Goal: Task Accomplishment & Management: Use online tool/utility

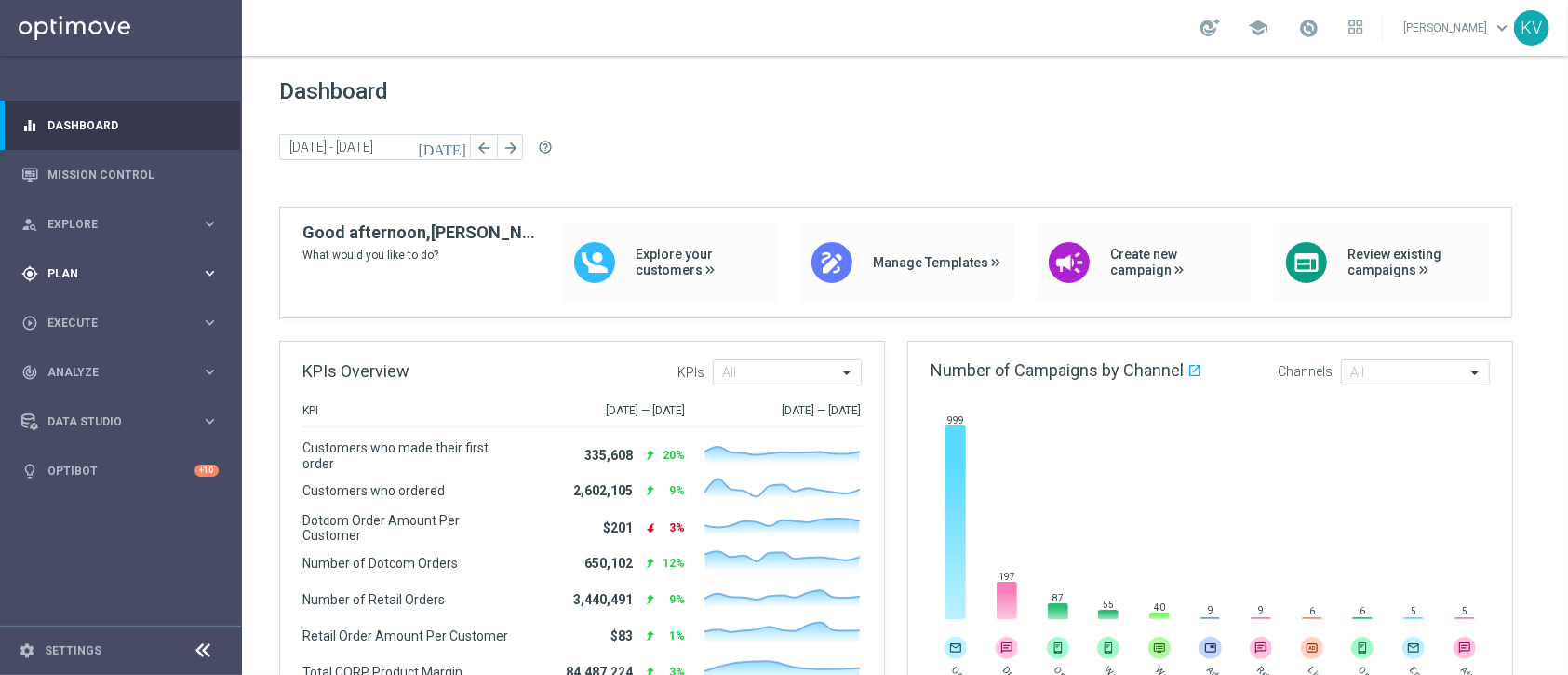
click at [128, 275] on span "Plan" at bounding box center [125, 274] width 153 height 12
click at [86, 314] on link "Target Groups" at bounding box center [120, 312] width 145 height 15
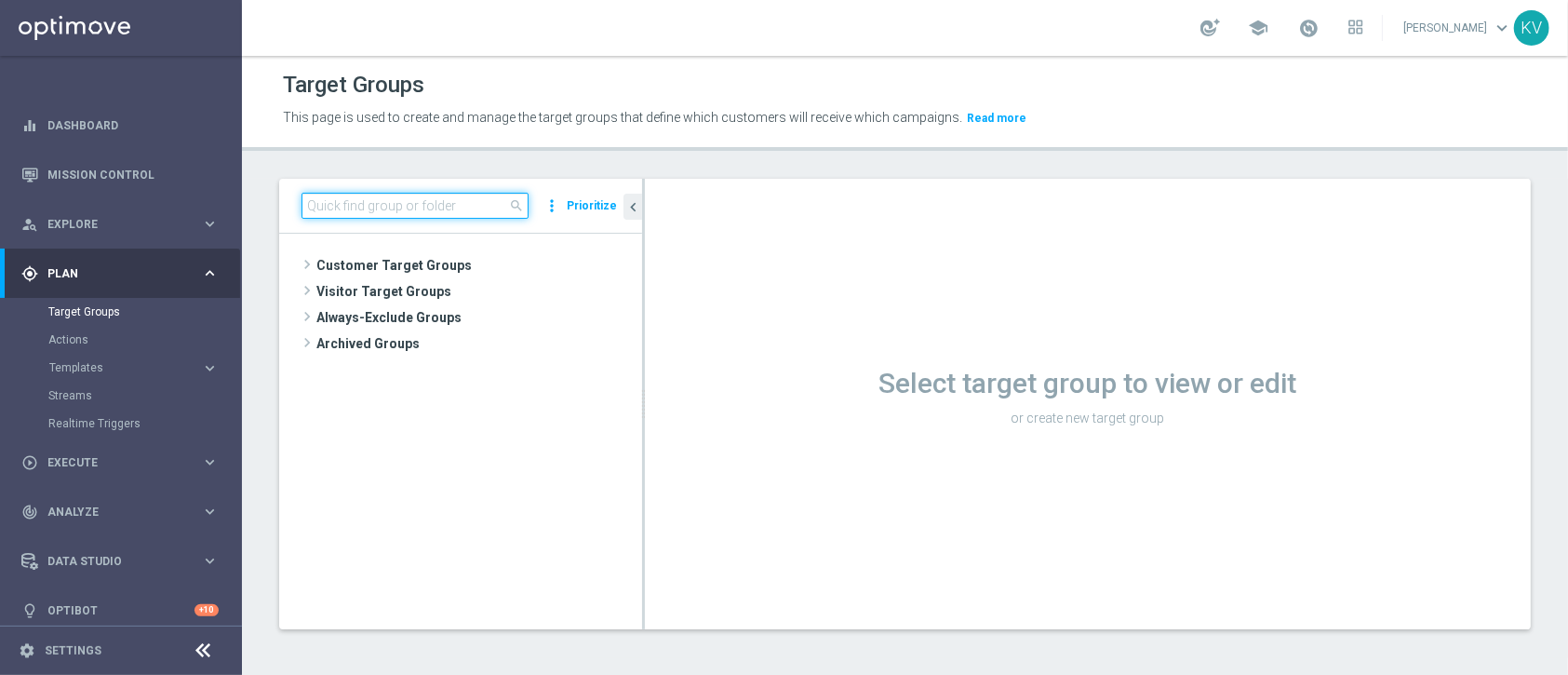
click at [431, 198] on input at bounding box center [415, 205] width 227 height 26
paste input "MON_[PHONE_NUMBER]_SMS_RET_SHARPIE"
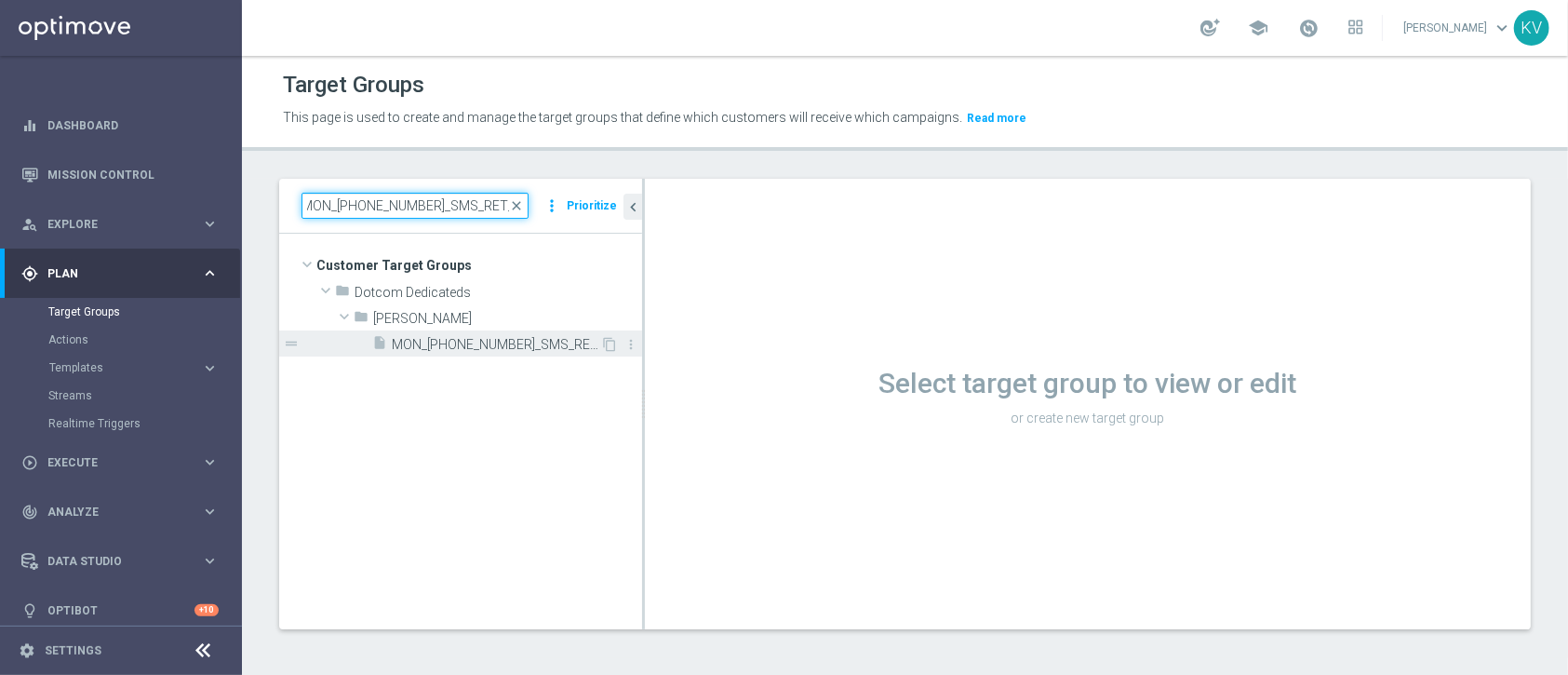
type input "MON_[PHONE_NUMBER]_SMS_RET_SHARPIE"
click at [513, 333] on div "insert_drive_file MON_[PHONE_NUMBER]_SMS_RET_SHARPIE" at bounding box center [486, 343] width 228 height 26
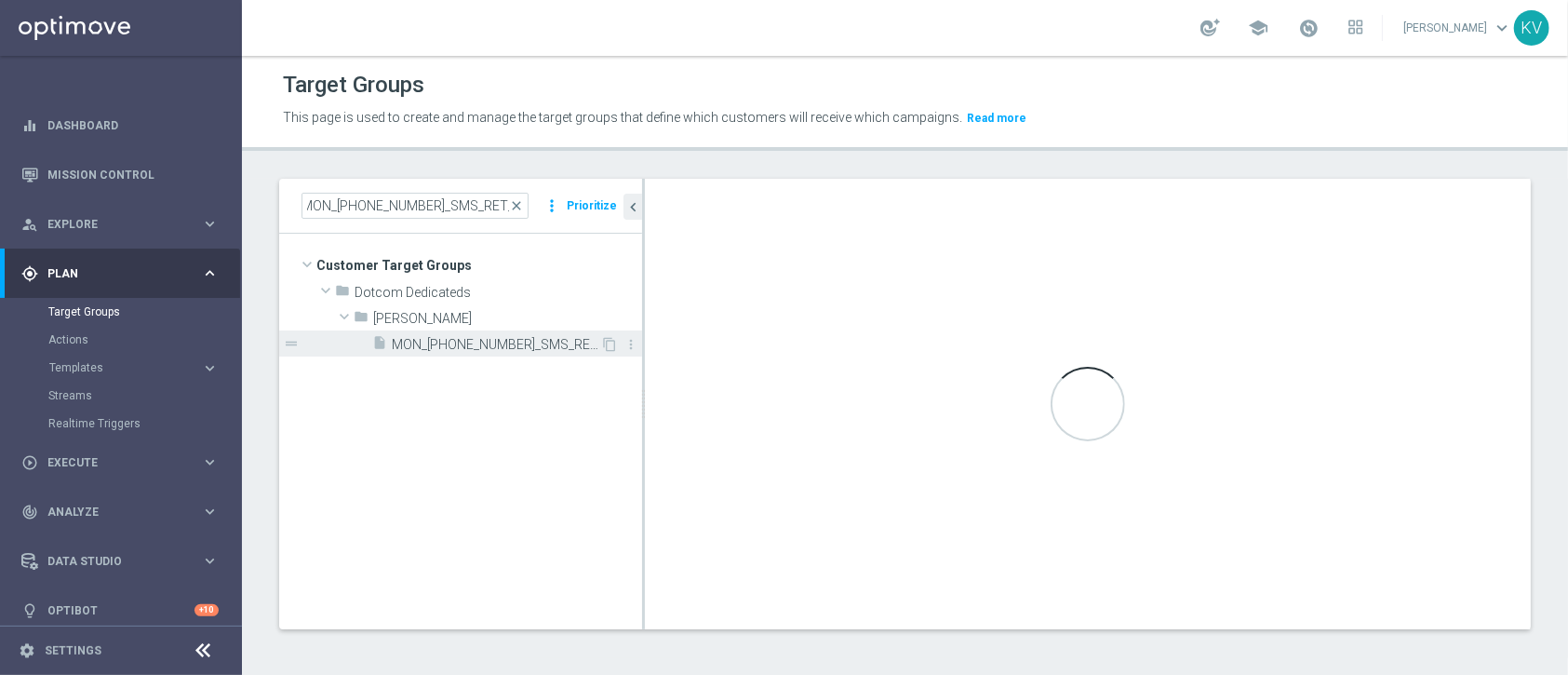
scroll to position [0, 0]
click at [513, 333] on div "insert_drive_file MON_[PHONE_NUMBER]_SMS_RET_SHARPIE" at bounding box center [486, 343] width 228 height 26
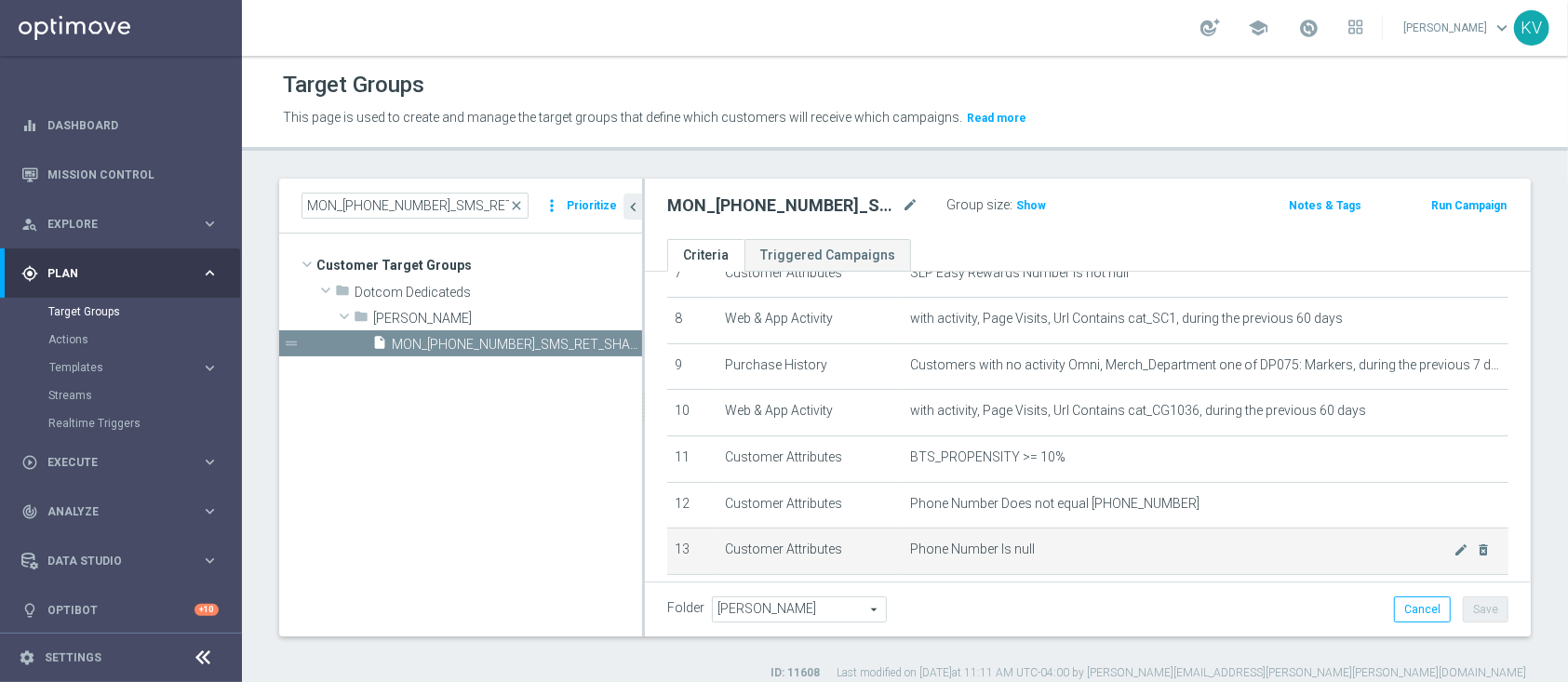
scroll to position [359, 0]
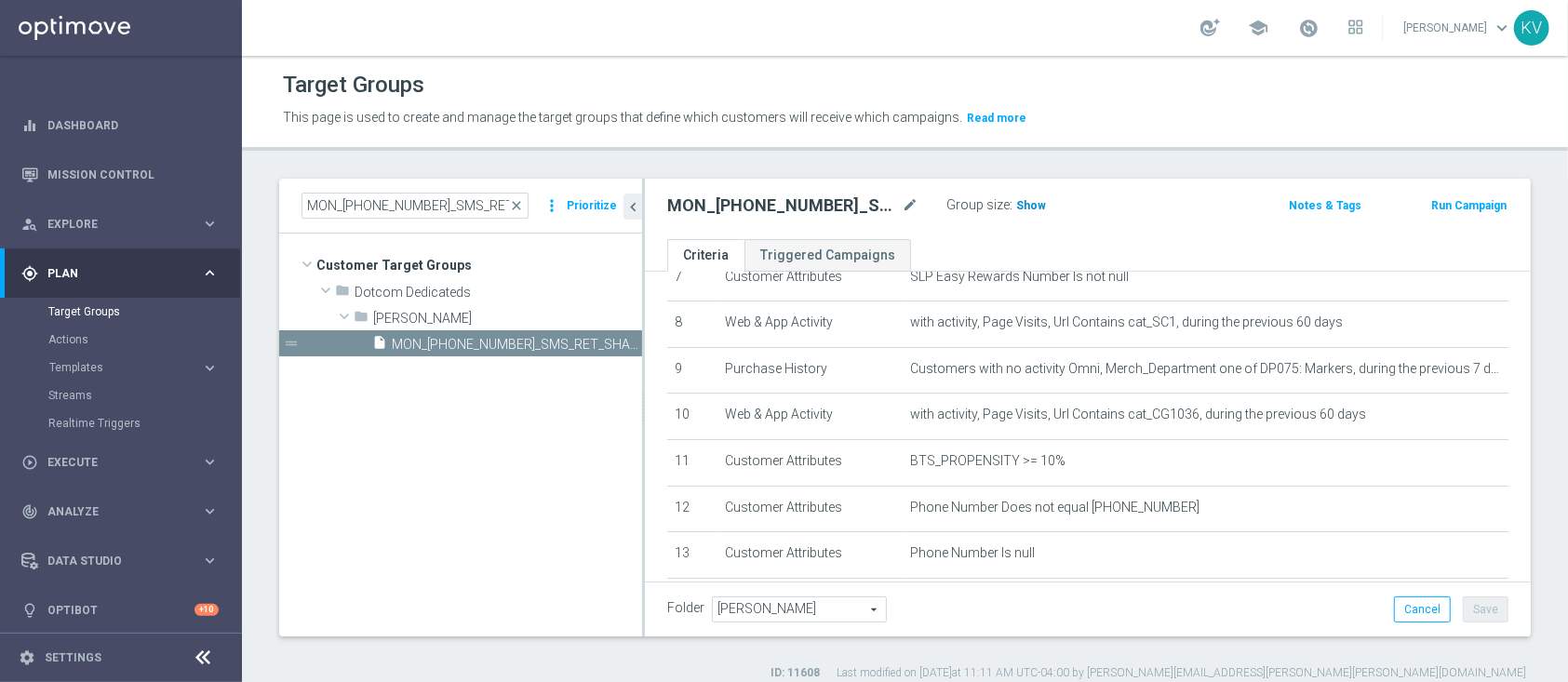
click at [1032, 206] on span "Show" at bounding box center [1030, 206] width 30 height 13
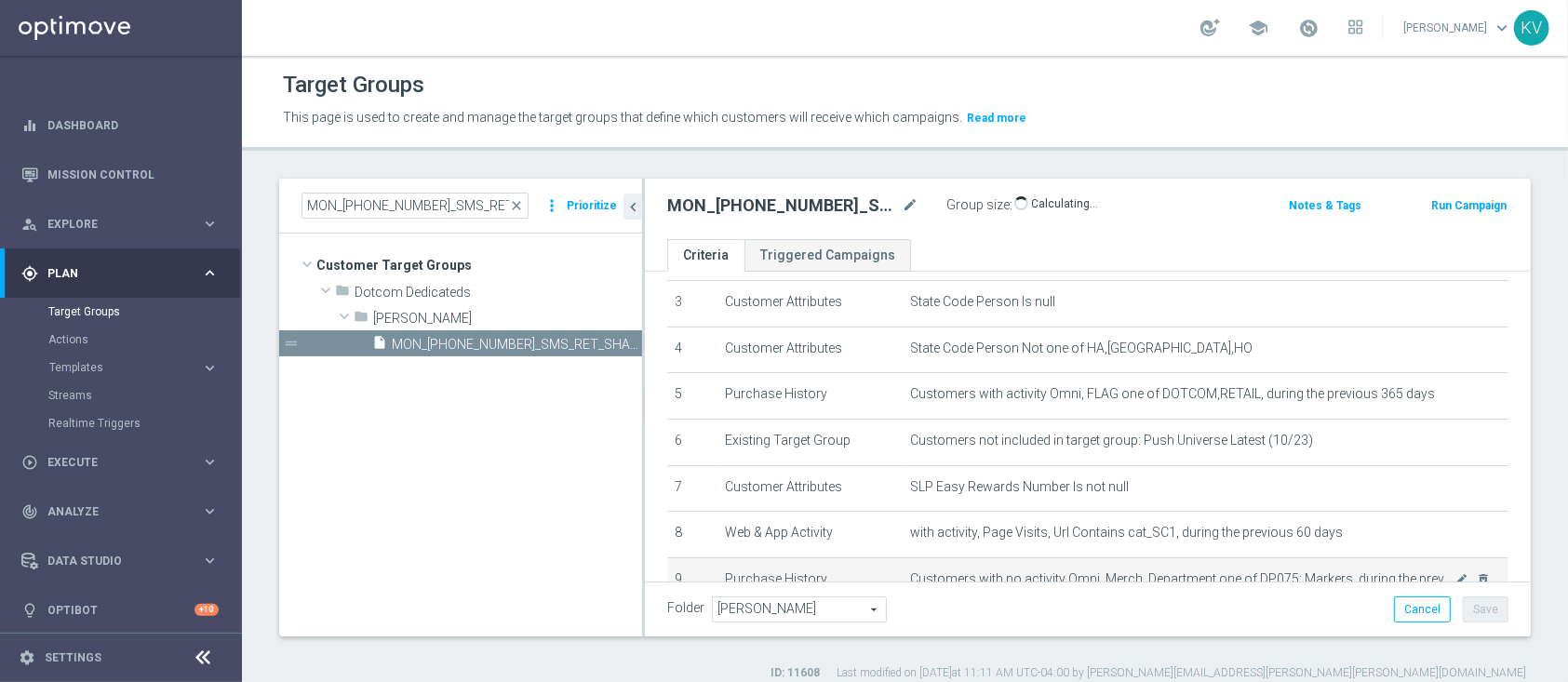
scroll to position [111, 0]
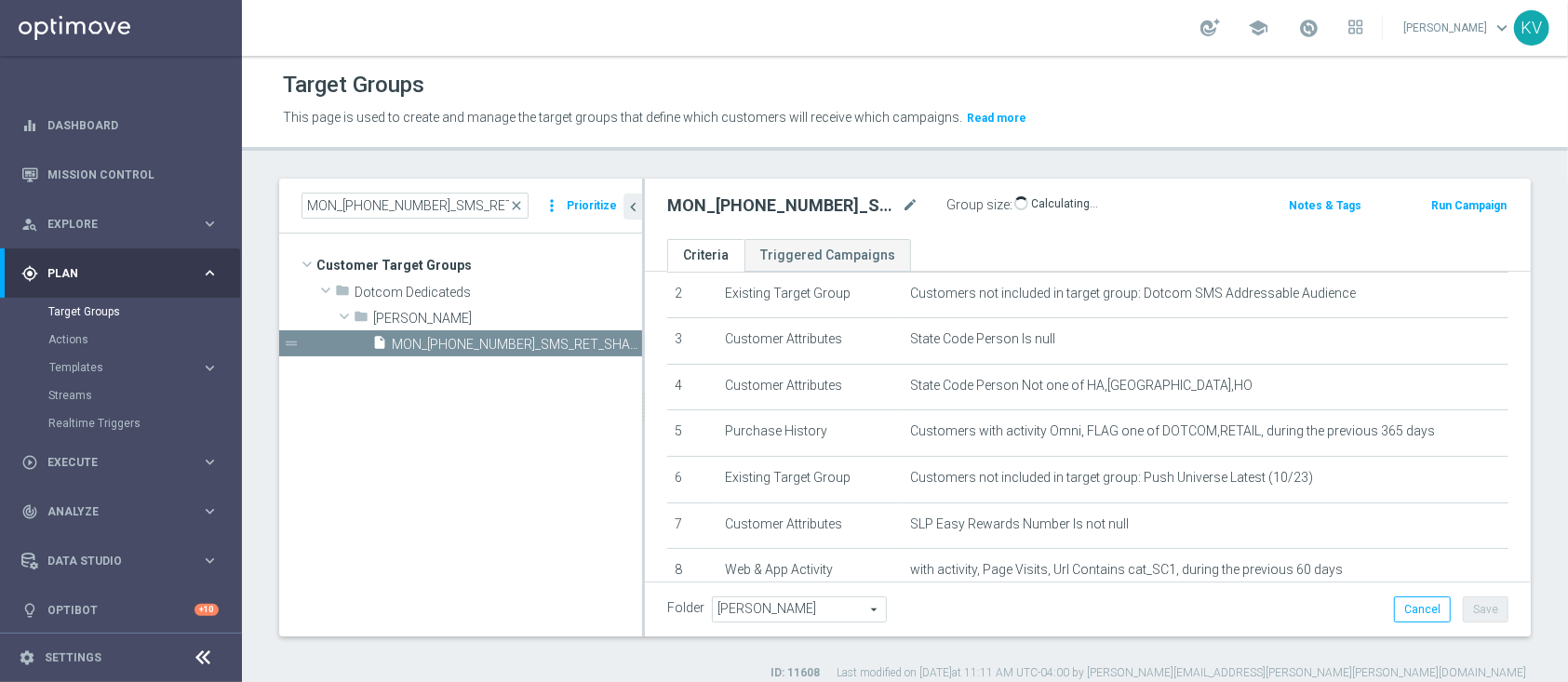
click at [407, 190] on div "MON_[PHONE_NUMBER]_SMS_RET_SHARPIE close more_vert Prioritize" at bounding box center [460, 205] width 363 height 55
click at [414, 206] on input "MON_[PHONE_NUMBER]_SMS_RET_SHARPIE" at bounding box center [415, 205] width 227 height 26
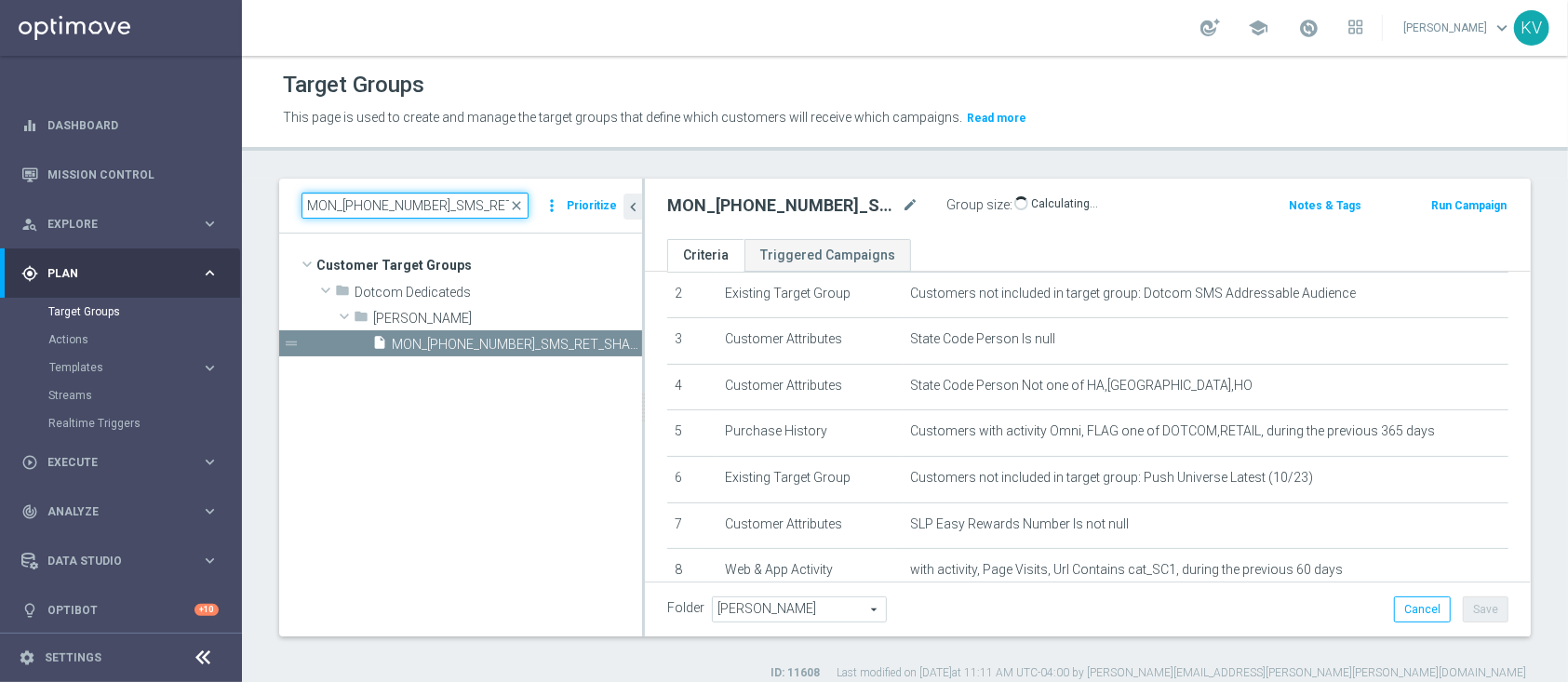
click at [414, 206] on input "MON_[PHONE_NUMBER]_SMS_RET_SHARPIE" at bounding box center [415, 205] width 227 height 26
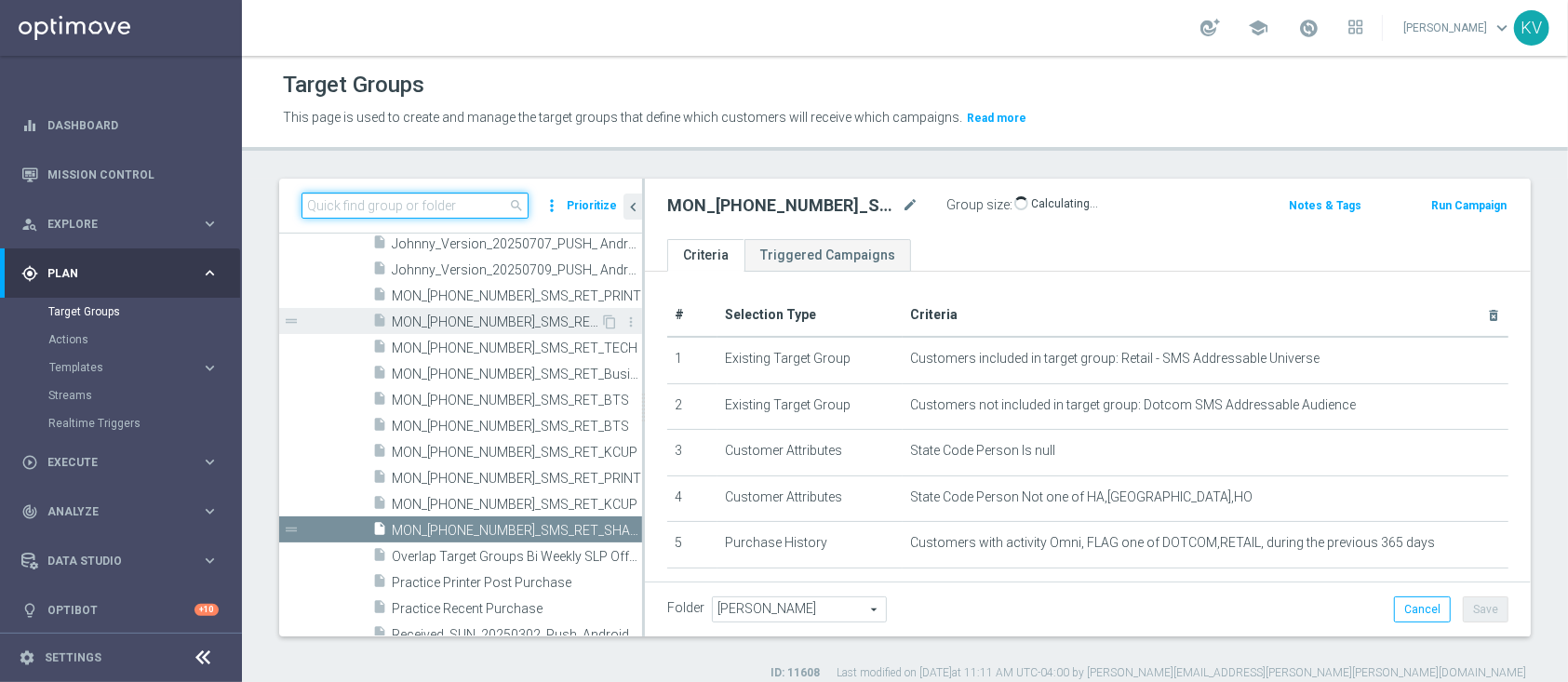
scroll to position [3018, 0]
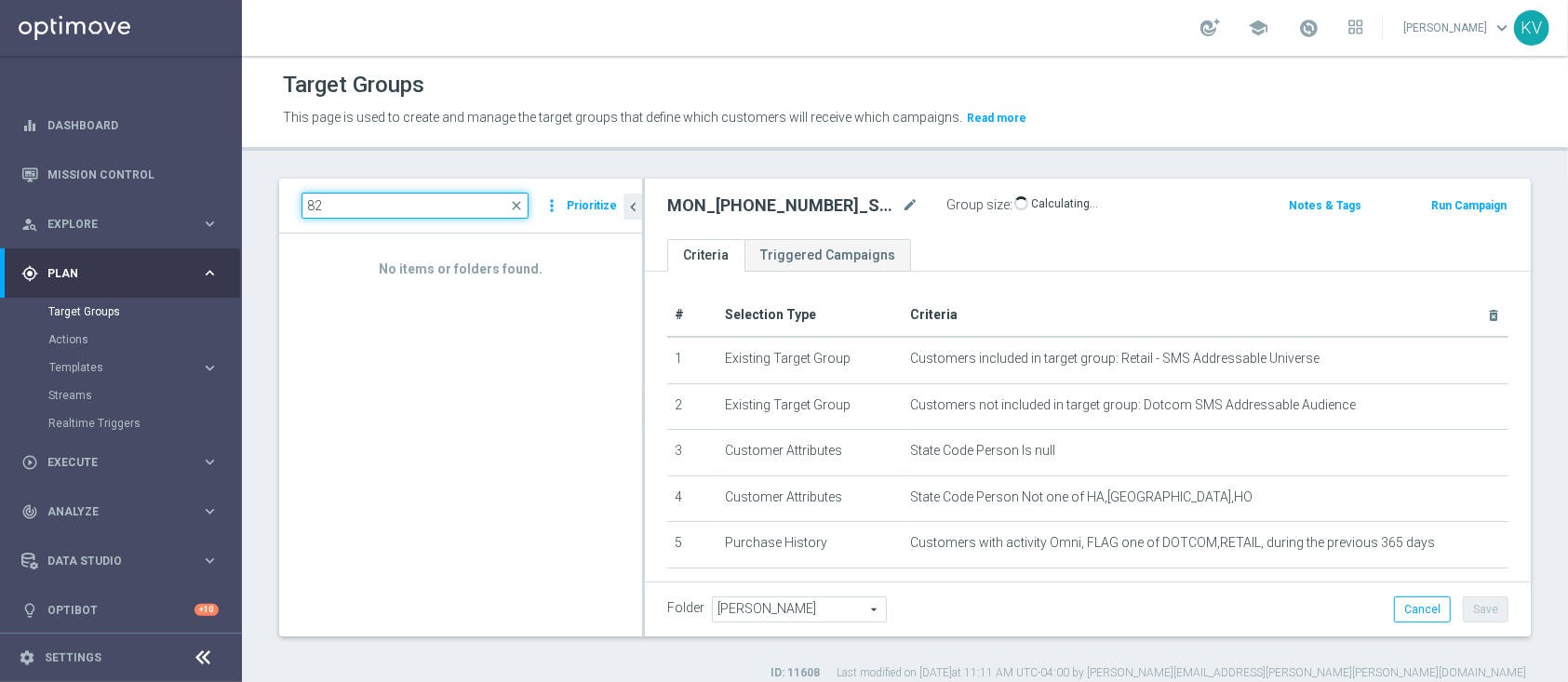
type input "8"
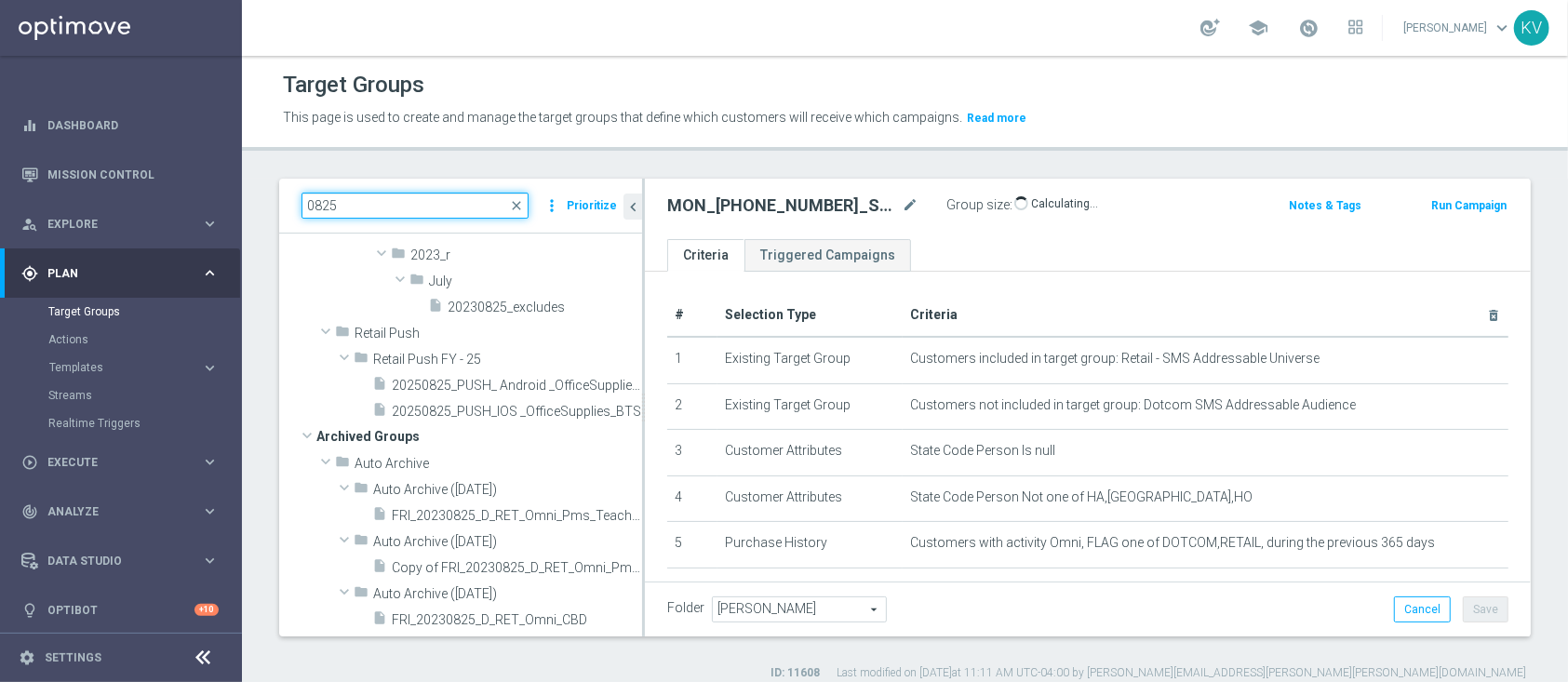
scroll to position [193, 0]
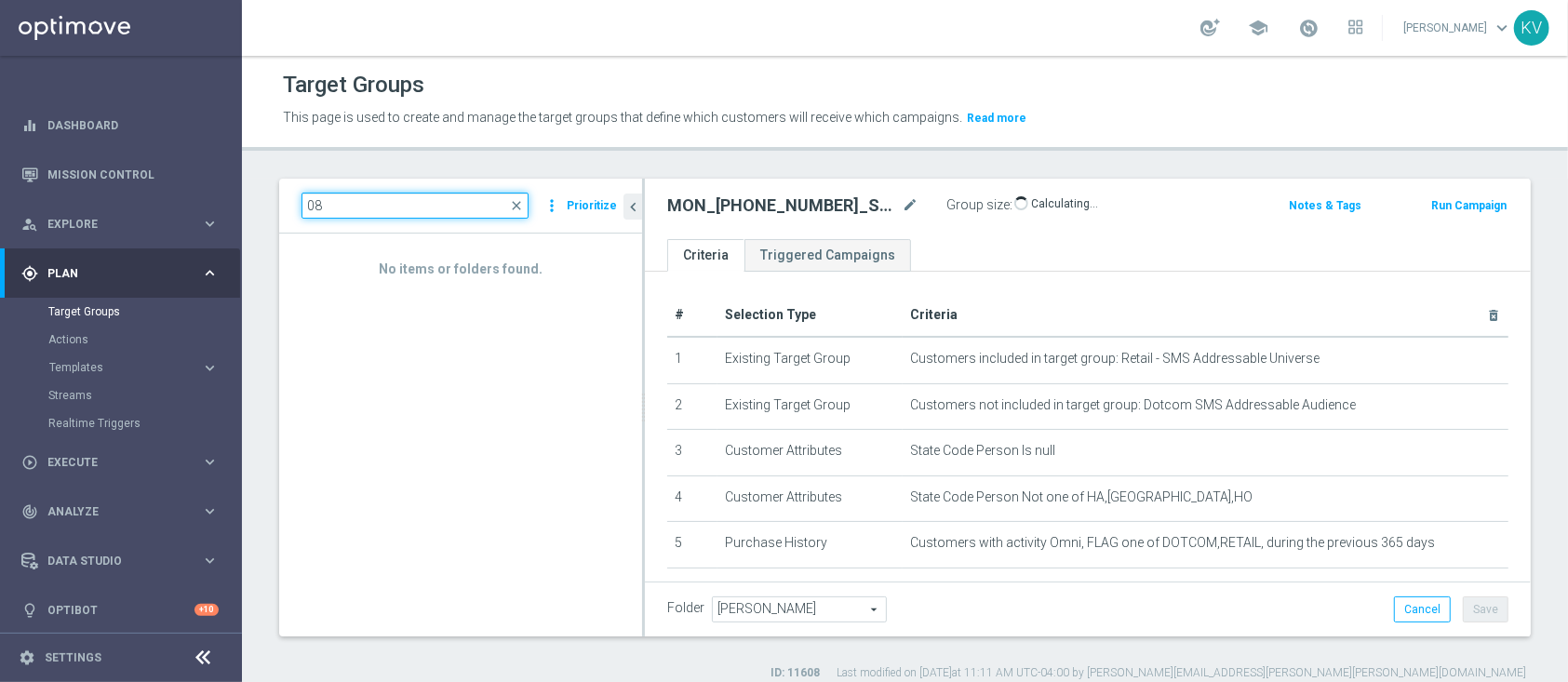
type input "0"
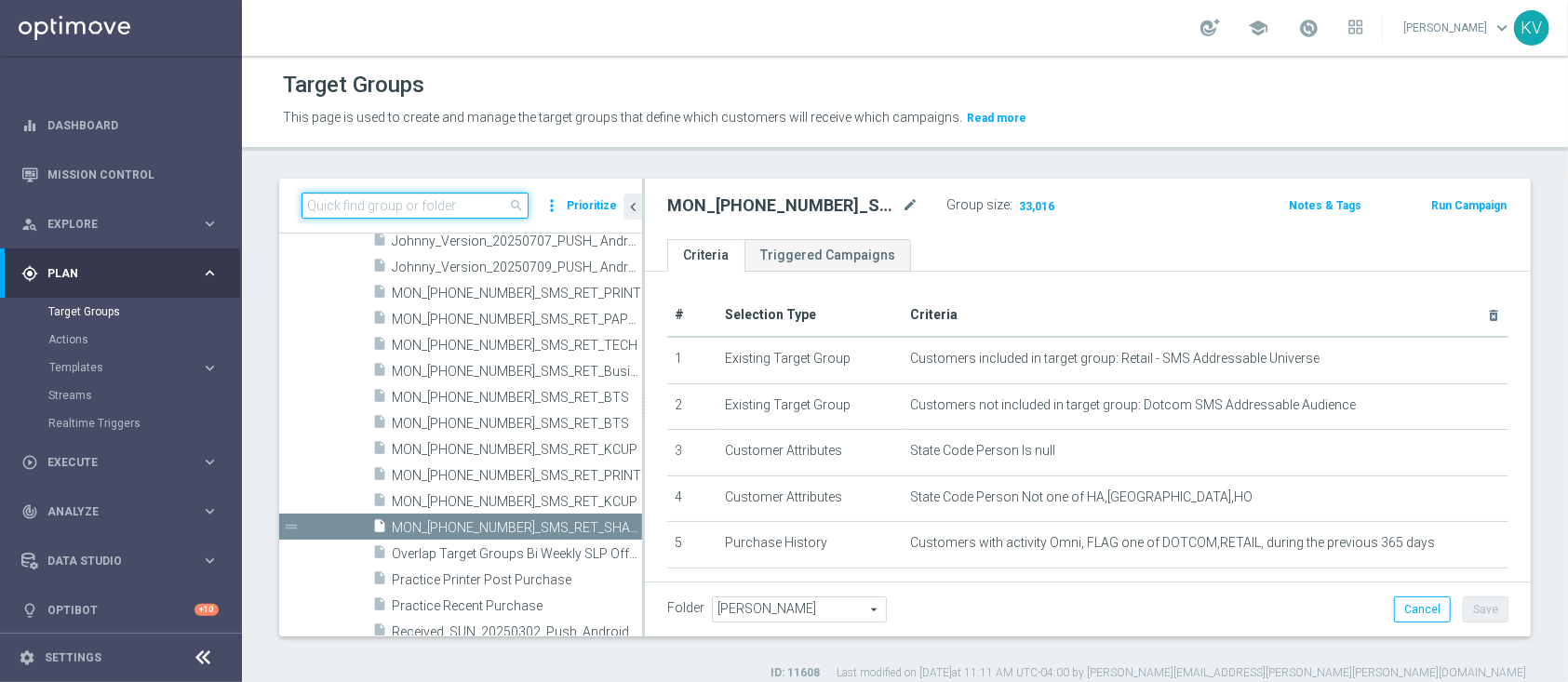
paste input "WED_20250723_D_RET_HP_PC_VF"
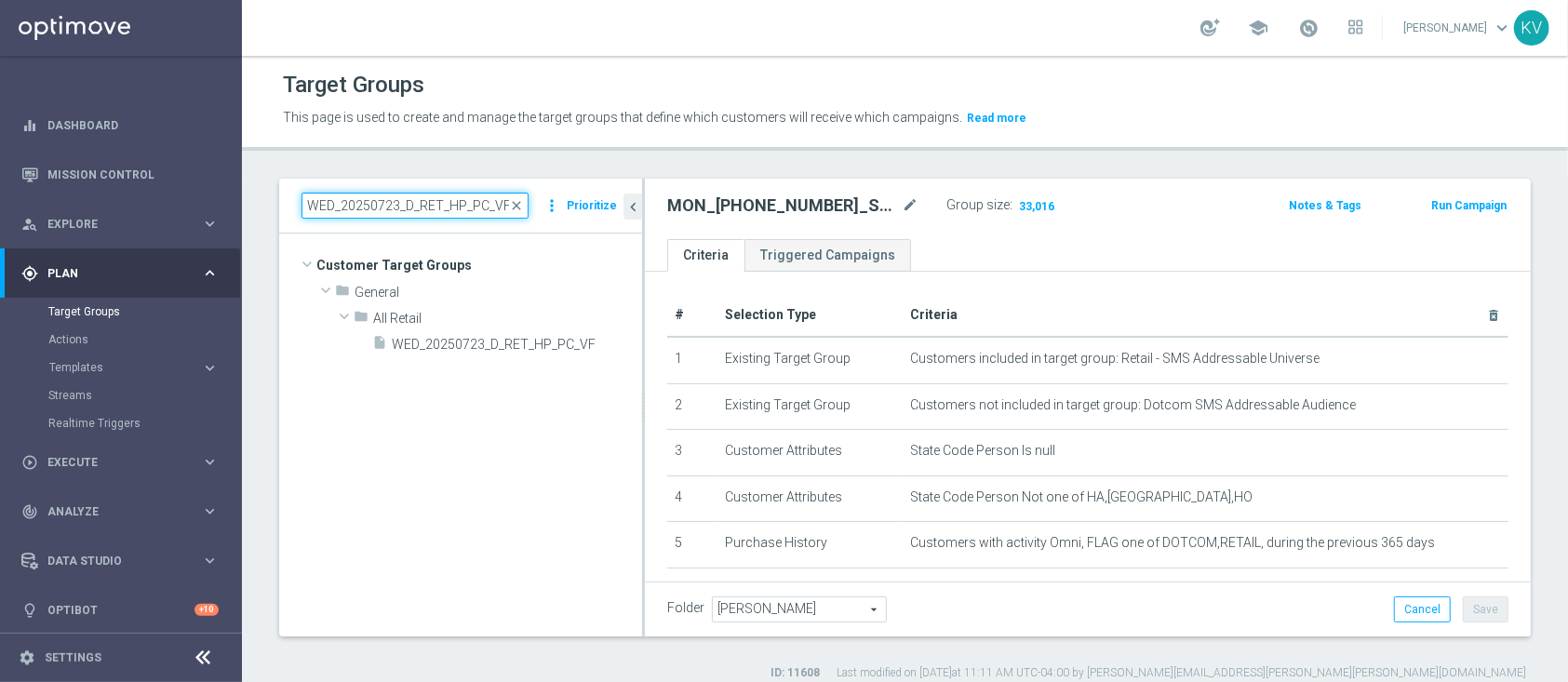
scroll to position [0, 0]
type input "WED_20250723_D_RET_HP_PC_VF"
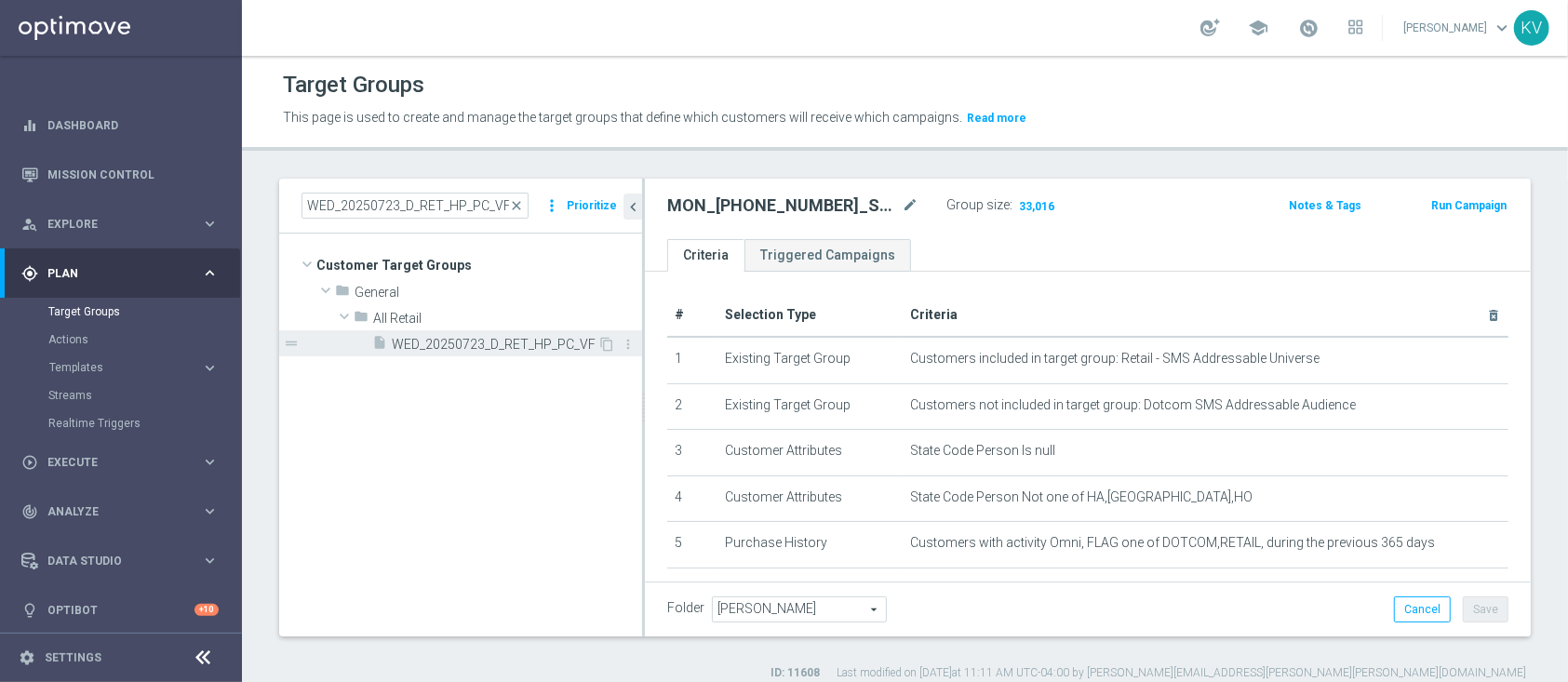
click at [460, 347] on span "WED_20250723_D_RET_HP_PC_VF" at bounding box center [495, 344] width 206 height 16
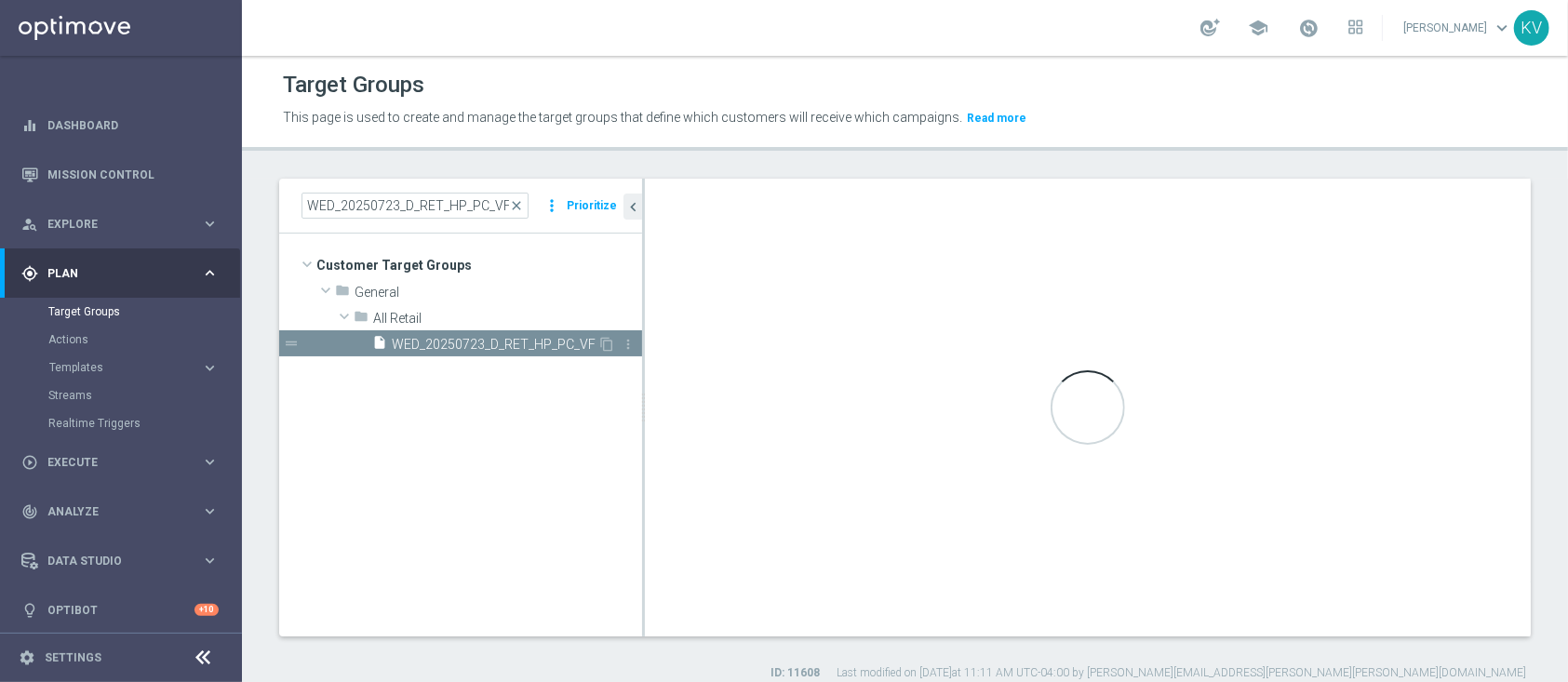
checkbox input "false"
type input "All Retail"
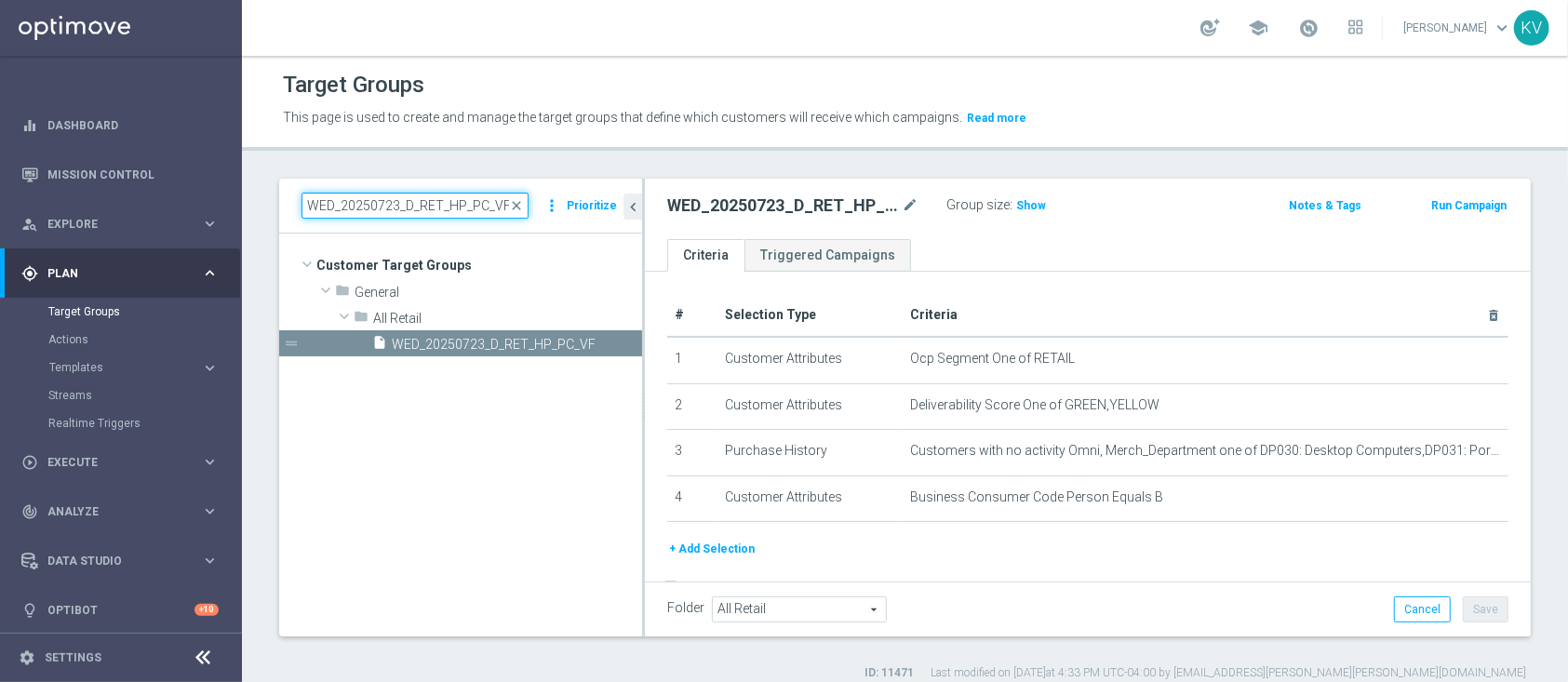
click at [382, 206] on input "WED_20250723_D_RET_HP_PC_VF" at bounding box center [415, 205] width 227 height 26
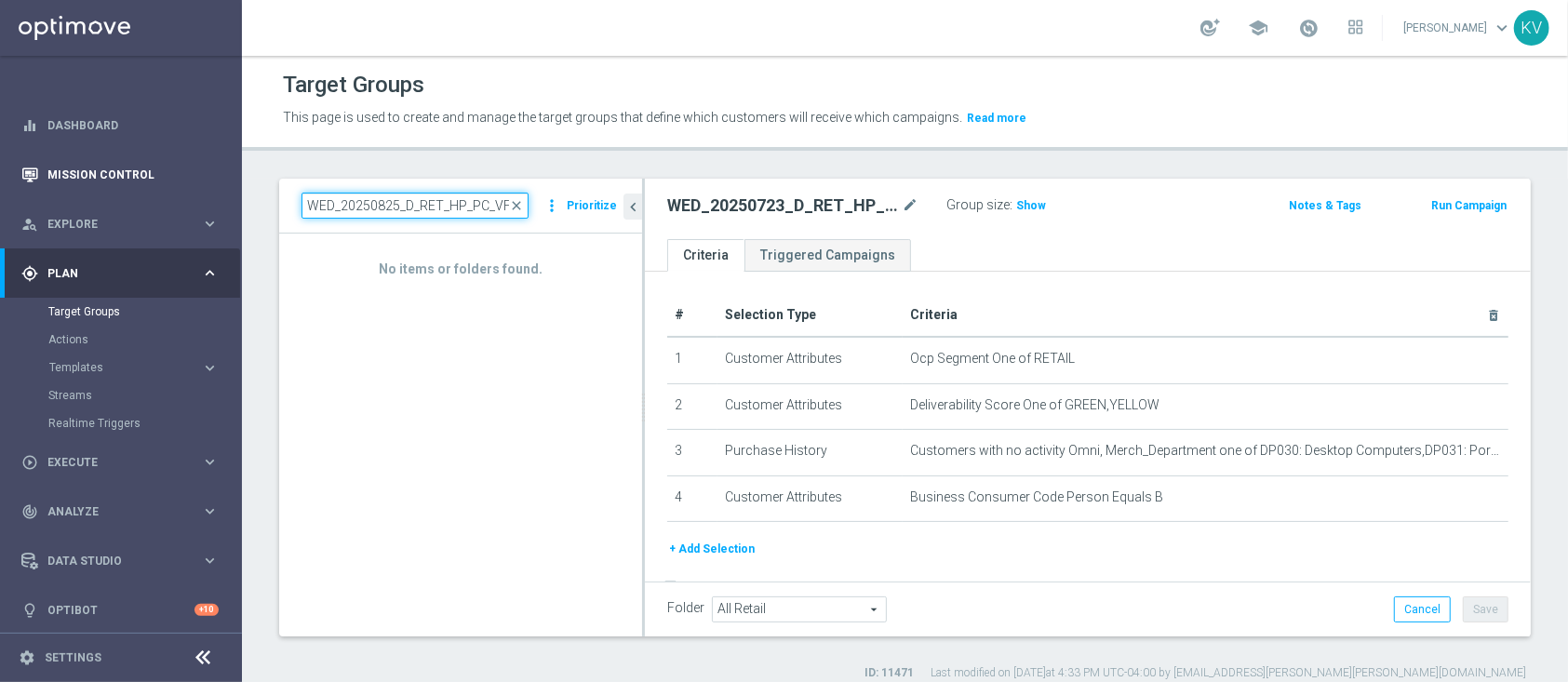
drag, startPoint x: 334, startPoint y: 206, endPoint x: 235, endPoint y: 192, distance: 100.0
click at [235, 192] on main "equalizer Dashboard Mission Control" at bounding box center [784, 341] width 1568 height 682
type input "TUES_20250825_D_RET_HP_PC_VF"
click at [457, 211] on input "TUES_20250825_D_RET_HP_PC_VF" at bounding box center [415, 205] width 227 height 26
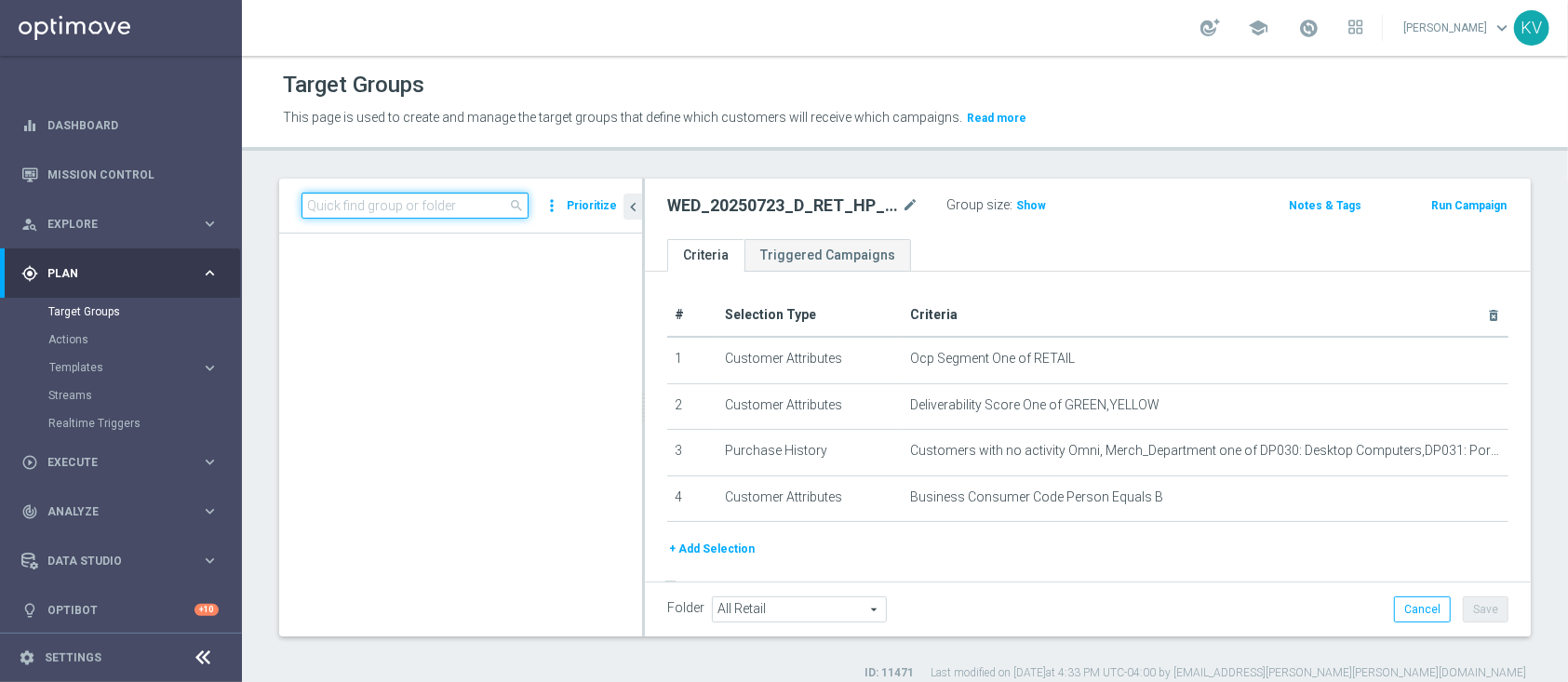
paste input "TUES_20250825_D_RET_HP_PC_VF"
type input "TUES_20250825_D_RET_HP_PC_VF"
paste input "TUES_20250826_D_RET_HP_PC_VF."
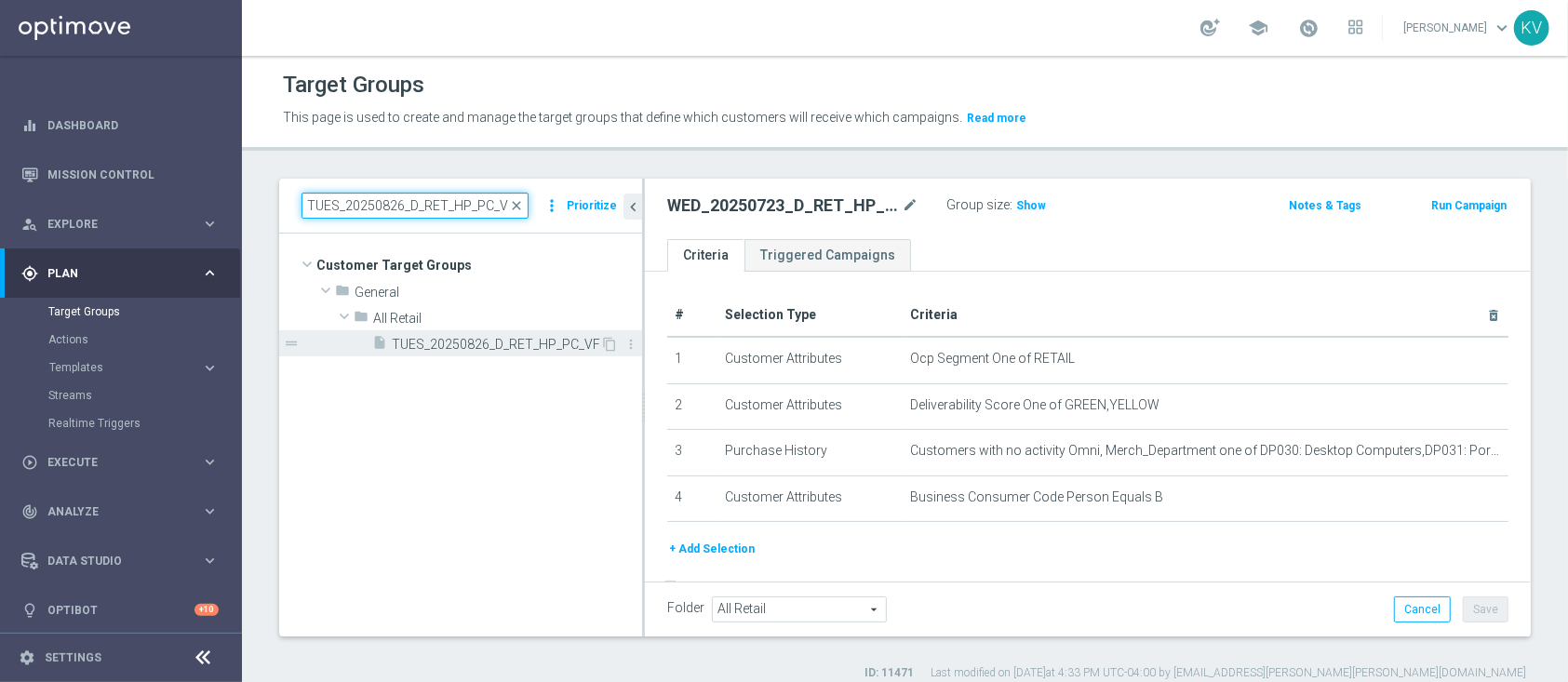
type input "TUES_20250826_D_RET_HP_PC_VF"
click at [470, 353] on div "insert_drive_file TUES_20250826_D_RET_HP_PC_VF" at bounding box center [486, 343] width 228 height 26
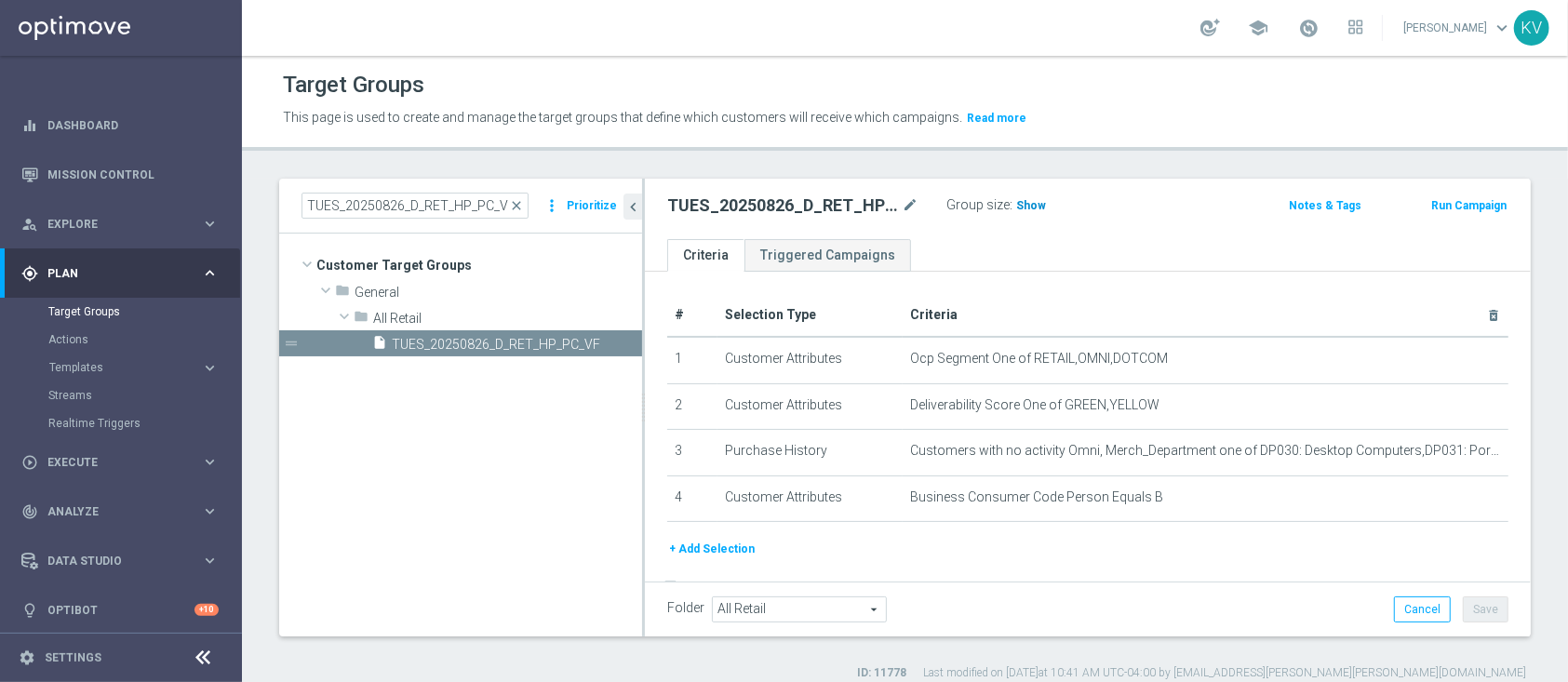
click at [1027, 196] on h3 "Show" at bounding box center [1030, 205] width 34 height 20
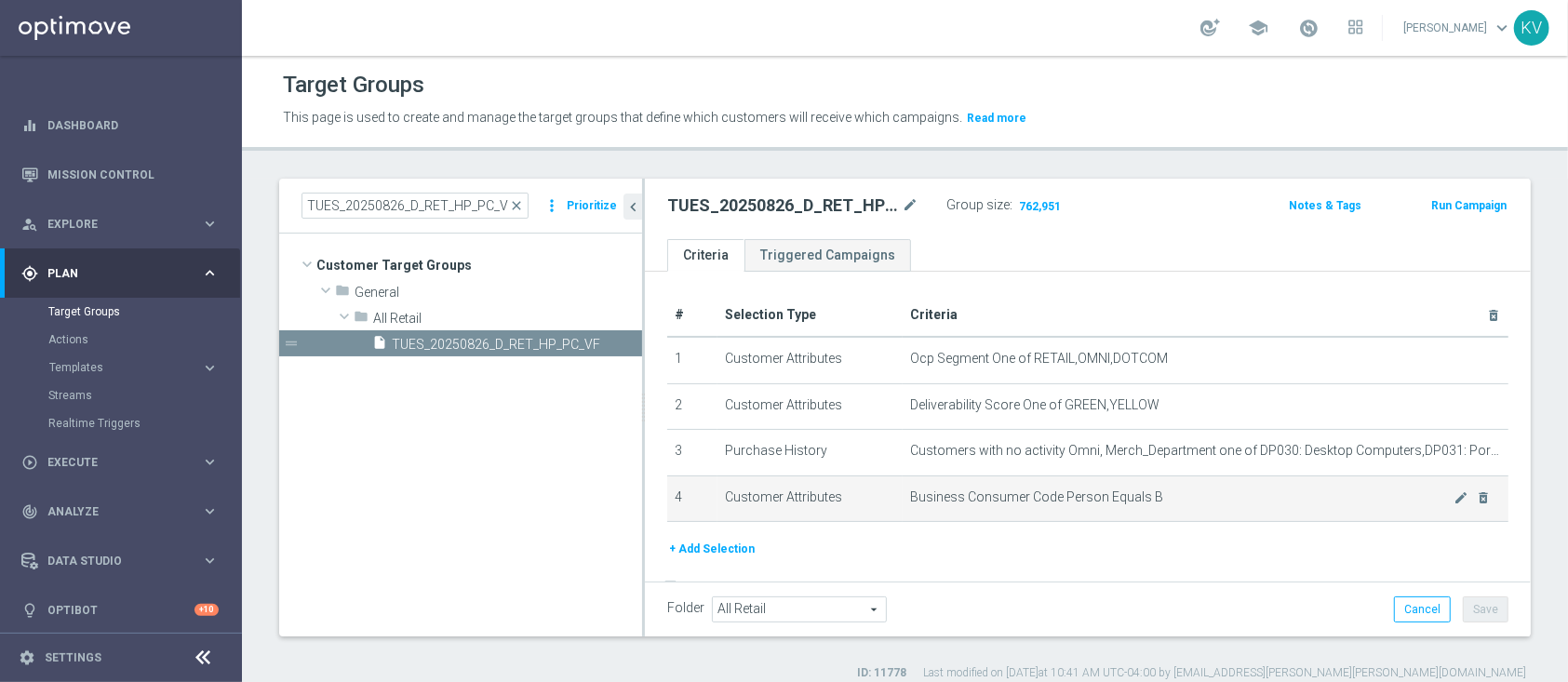
drag, startPoint x: 667, startPoint y: 341, endPoint x: 1138, endPoint y: 515, distance: 502.1
click at [1138, 515] on tbody "1 Customer Attributes Ocp Segment One of RETAIL,OMNI,DOTCOM mode_edit delete_fo…" at bounding box center [1088, 428] width 842 height 185
copy tbody "1 Customer Attributes Ocp Segment One of RETAIL,OMNI,DOTCOM mode_edit delete_fo…"
